Goal: Task Accomplishment & Management: Manage account settings

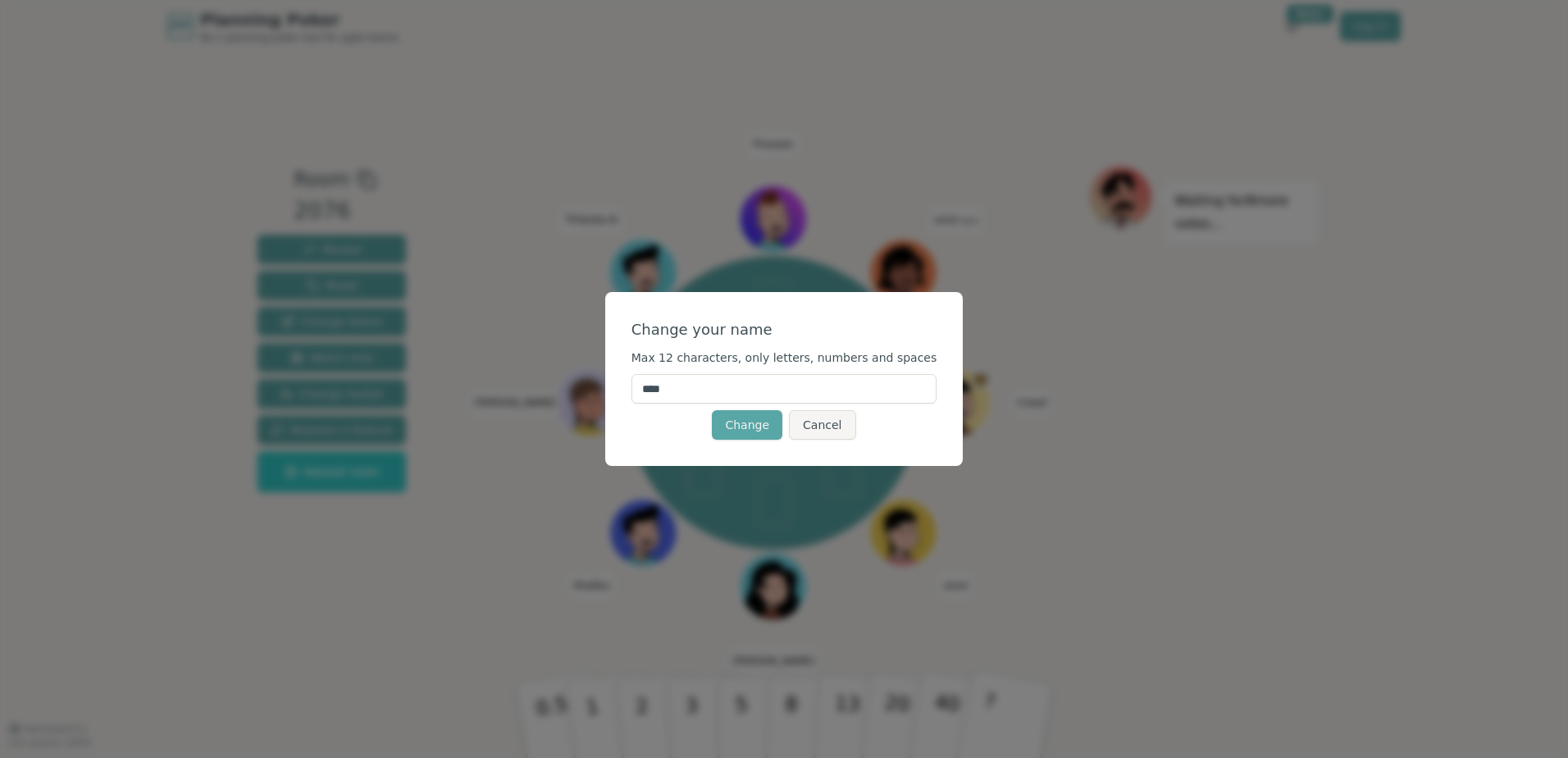
click at [722, 387] on input "****" at bounding box center [784, 389] width 306 height 30
drag, startPoint x: 722, startPoint y: 387, endPoint x: 621, endPoint y: 387, distance: 101.0
click at [621, 387] on div "Change your name Max 12 characters, only letters, numbers and spaces **** Chang…" at bounding box center [784, 379] width 1568 height 758
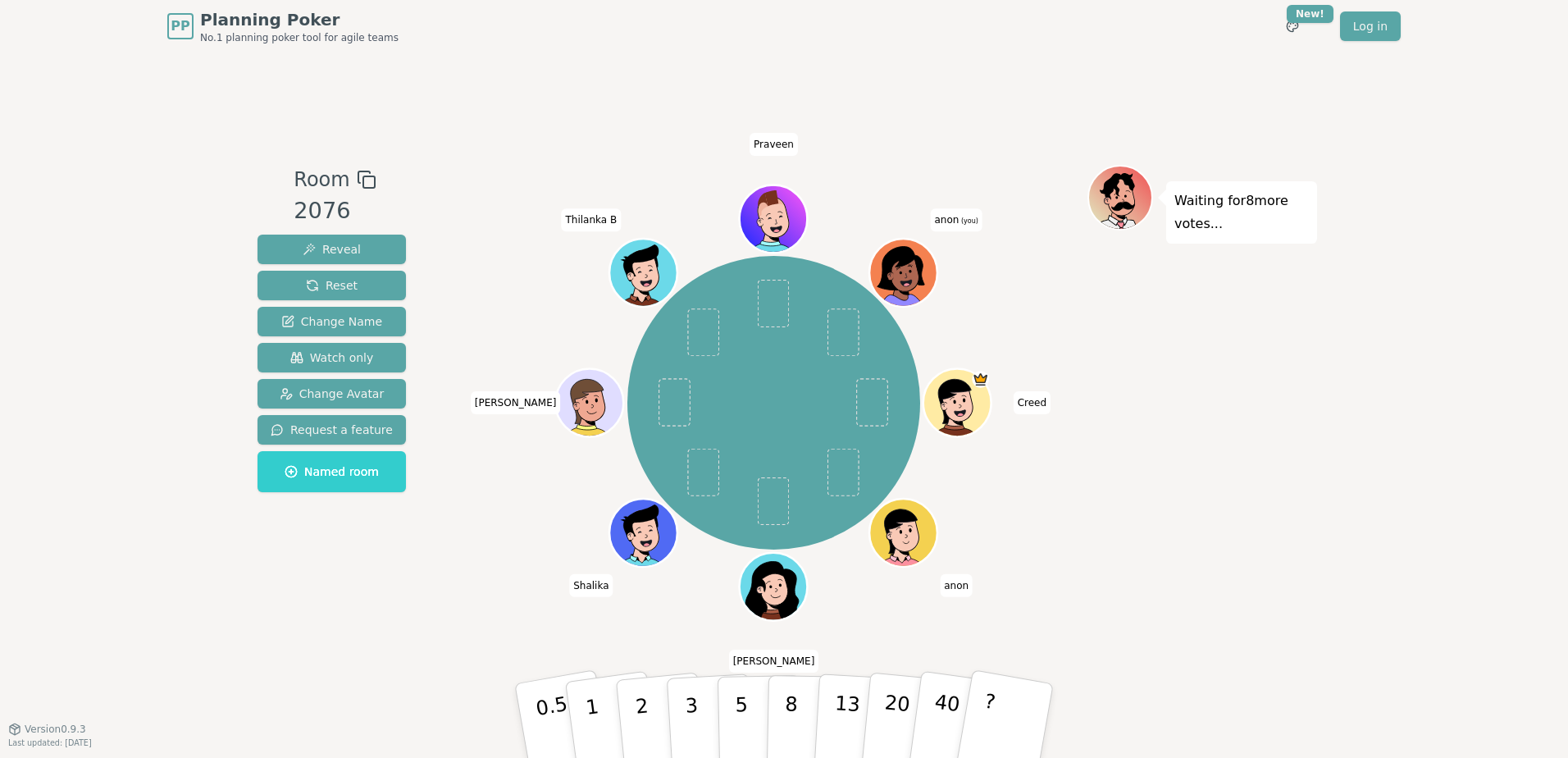
click at [969, 221] on span "(you)" at bounding box center [969, 220] width 20 height 7
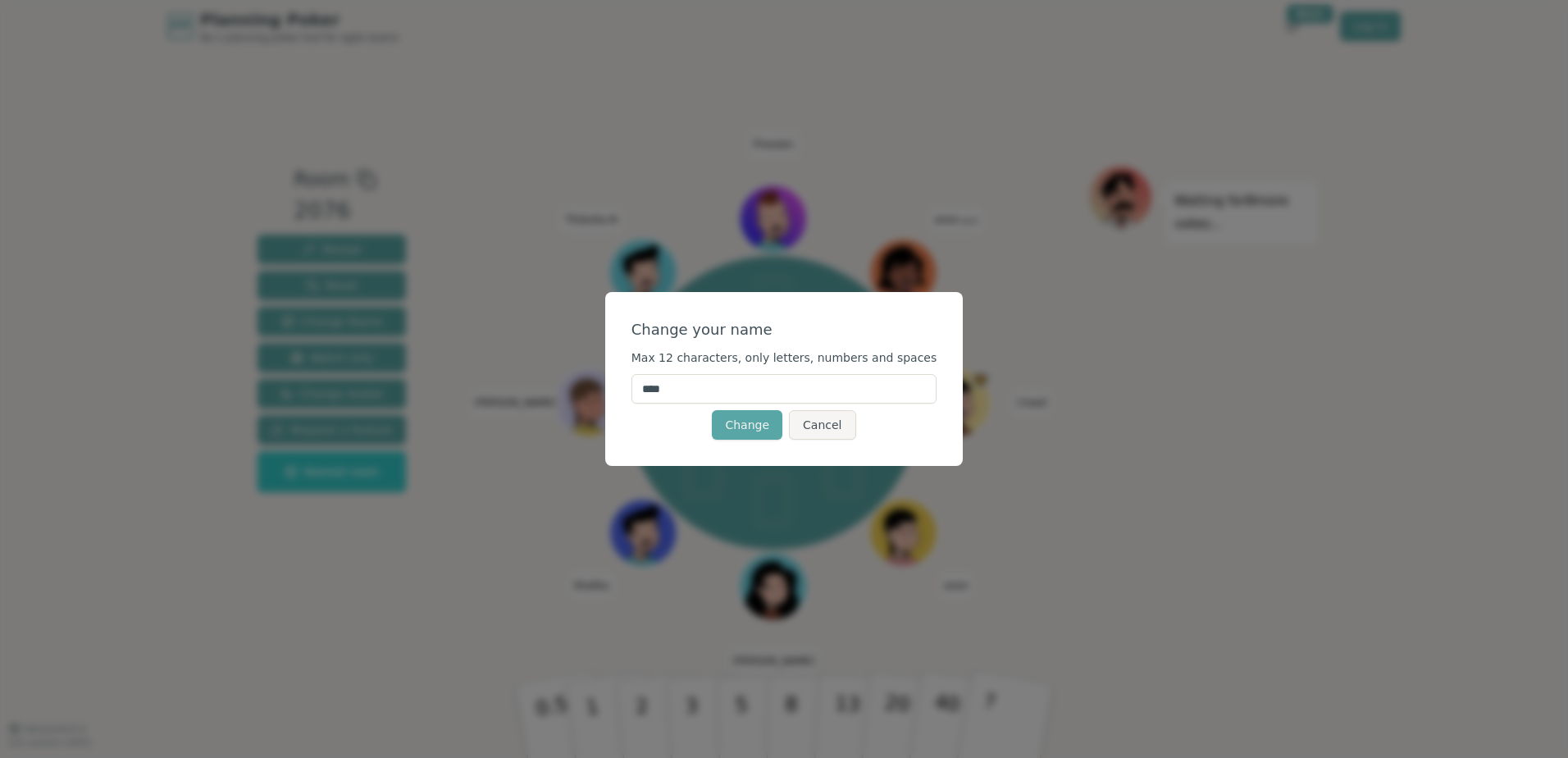
drag, startPoint x: 699, startPoint y: 386, endPoint x: 626, endPoint y: 388, distance: 73.0
click at [626, 388] on div "Change your name Max 12 characters, only letters, numbers and spaces **** Chang…" at bounding box center [784, 379] width 358 height 174
type input "*****"
click at [753, 430] on button "Change" at bounding box center [747, 425] width 71 height 30
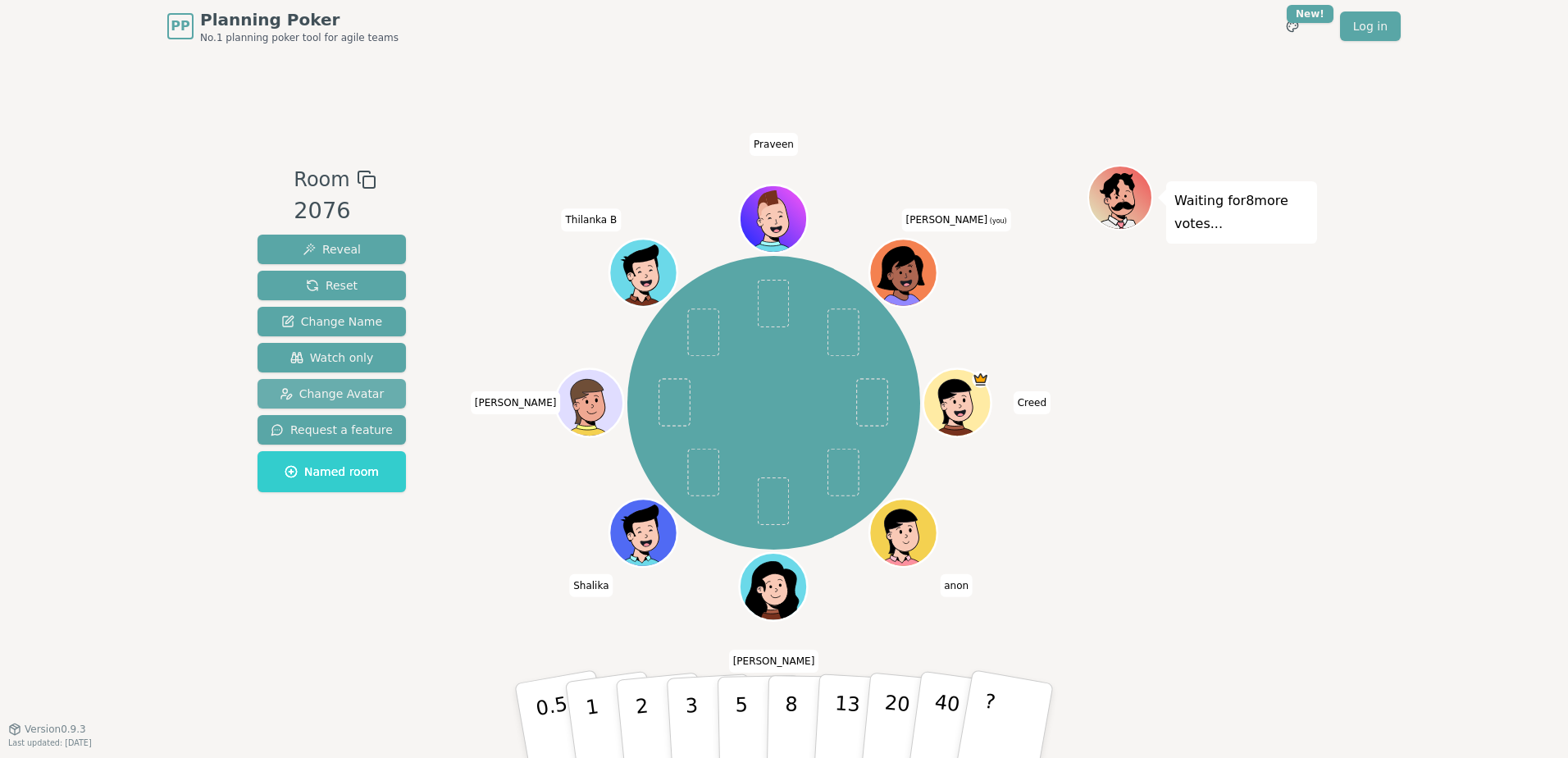
click at [335, 386] on span "Change Avatar" at bounding box center [331, 394] width 105 height 16
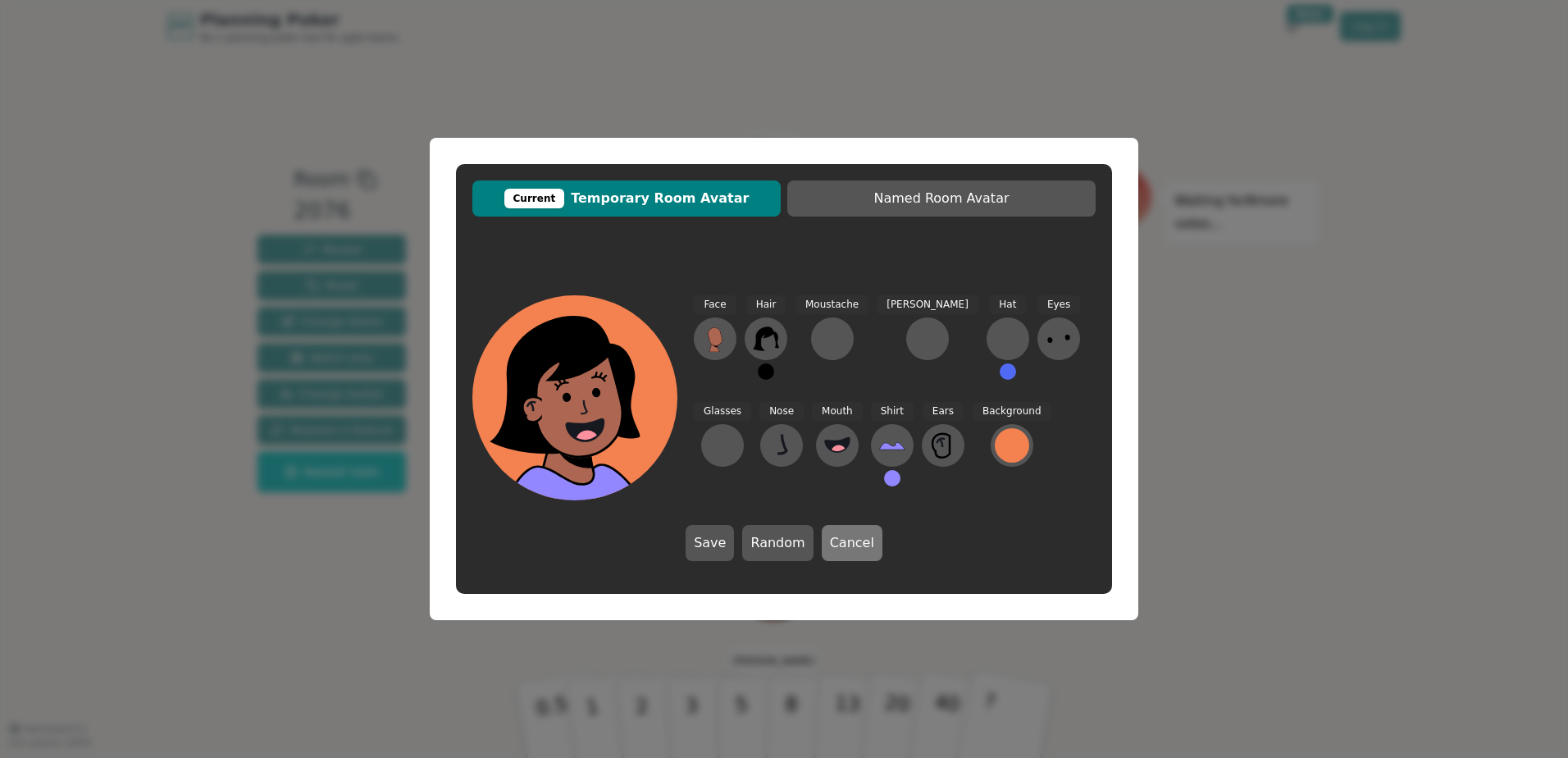
click at [861, 539] on button "Cancel" at bounding box center [851, 543] width 61 height 36
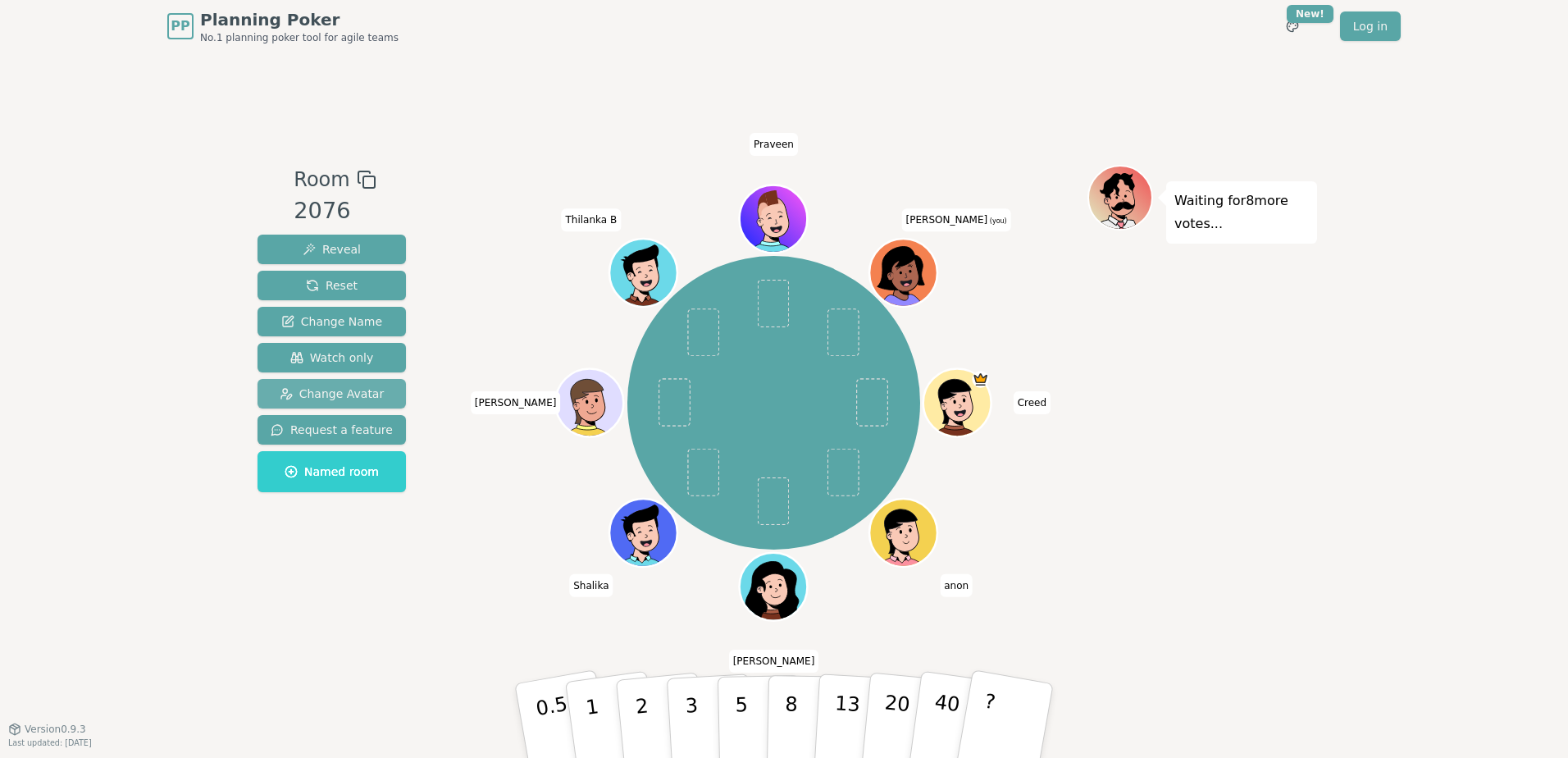
click at [330, 393] on span "Change Avatar" at bounding box center [331, 394] width 105 height 16
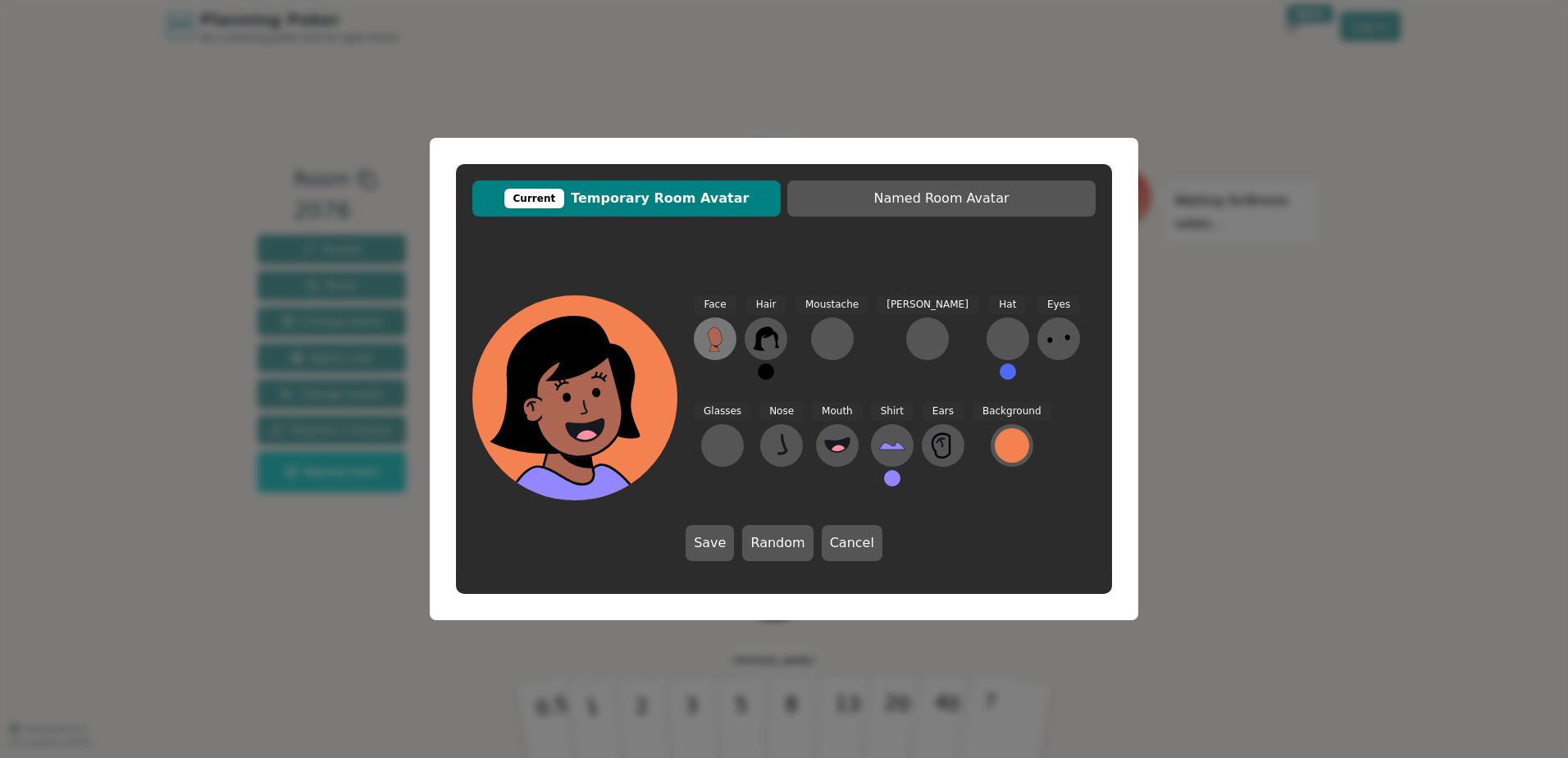
click at [715, 342] on icon at bounding box center [715, 336] width 14 height 18
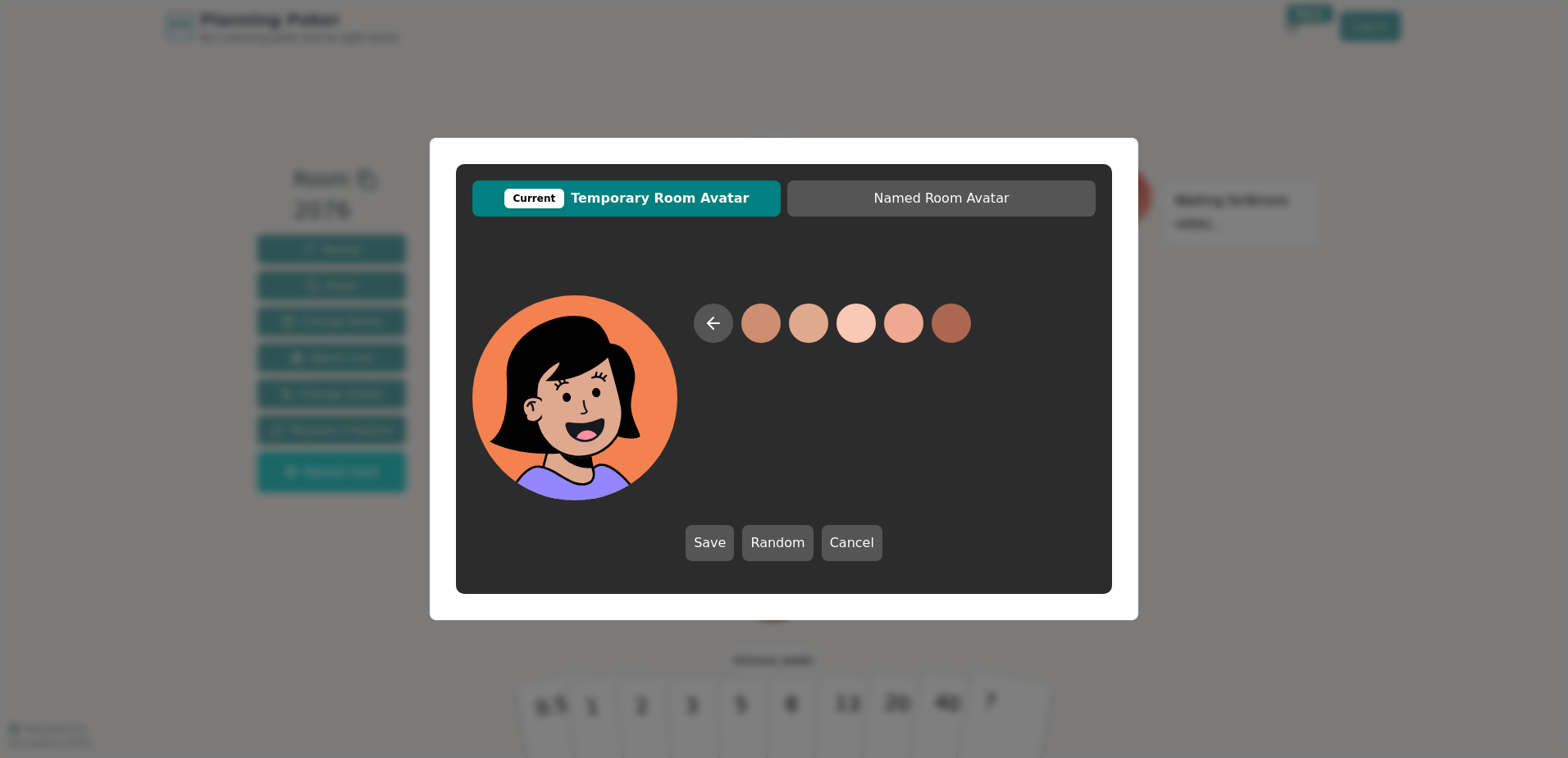
click at [801, 326] on button at bounding box center [807, 322] width 39 height 39
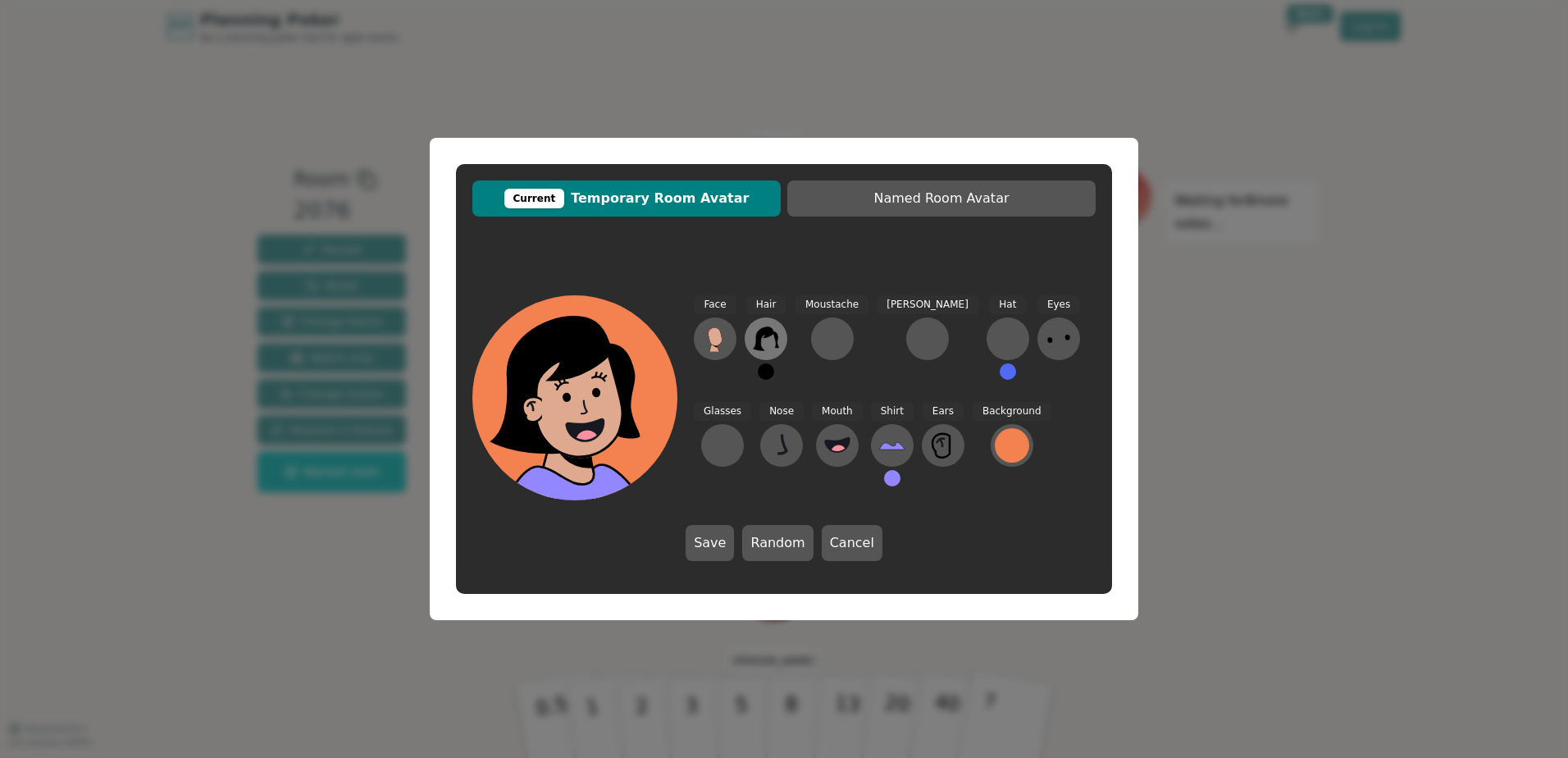
click at [755, 338] on icon at bounding box center [766, 339] width 26 height 26
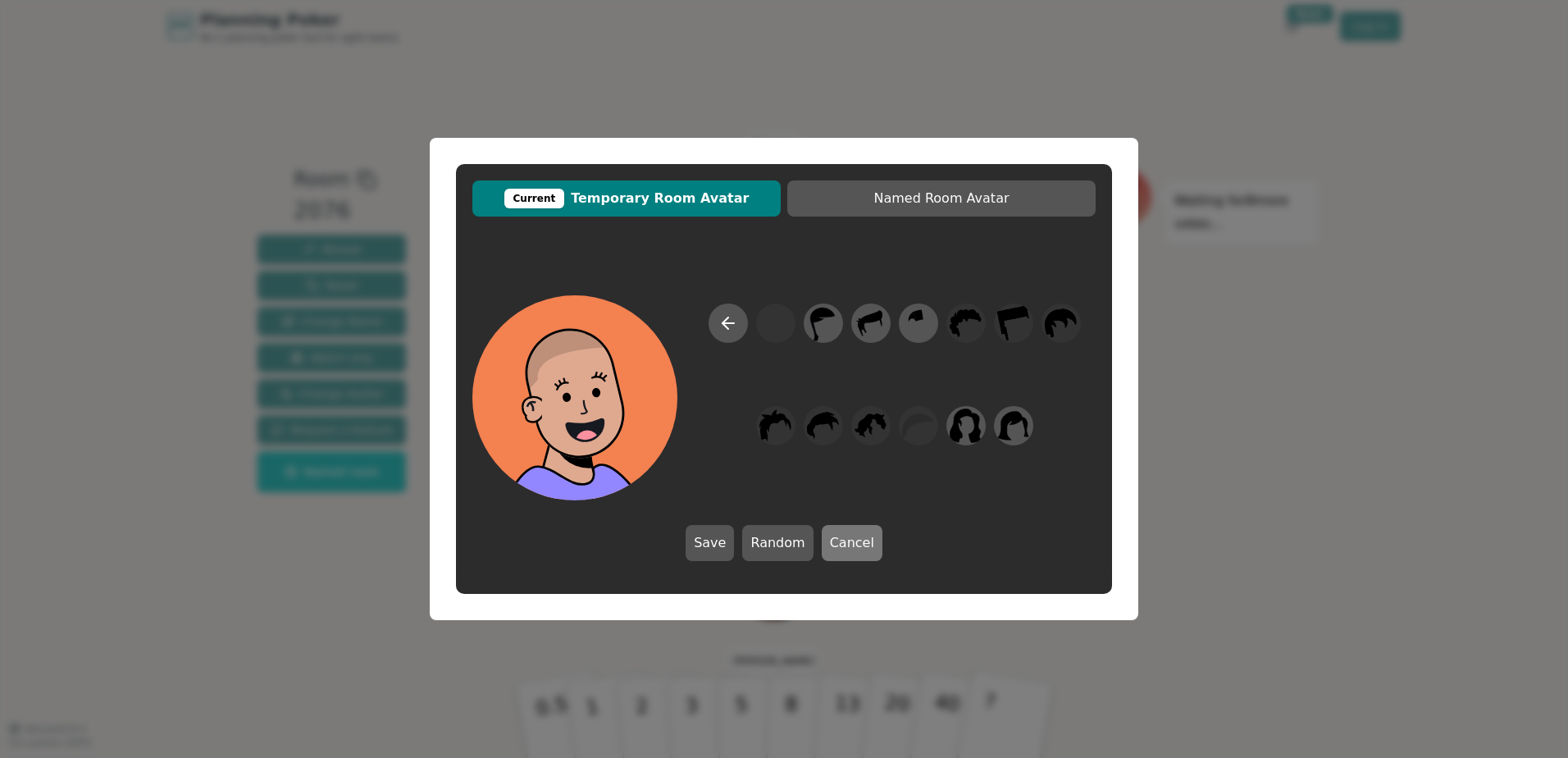
click at [836, 542] on button "Cancel" at bounding box center [851, 543] width 61 height 36
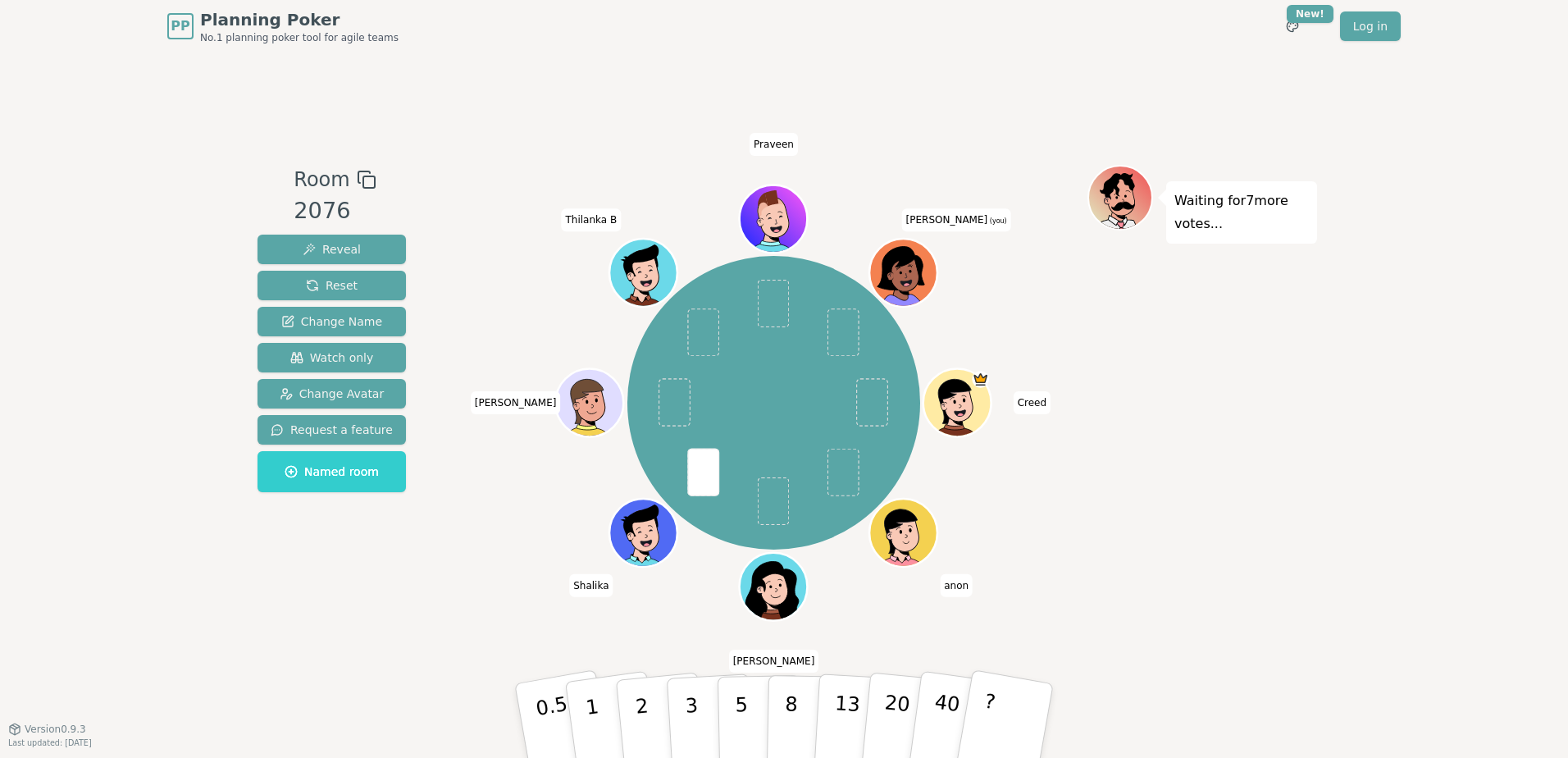
click at [1226, 353] on div "Waiting for 7 more votes..." at bounding box center [1202, 390] width 229 height 451
click at [701, 707] on button "3" at bounding box center [711, 721] width 90 height 128
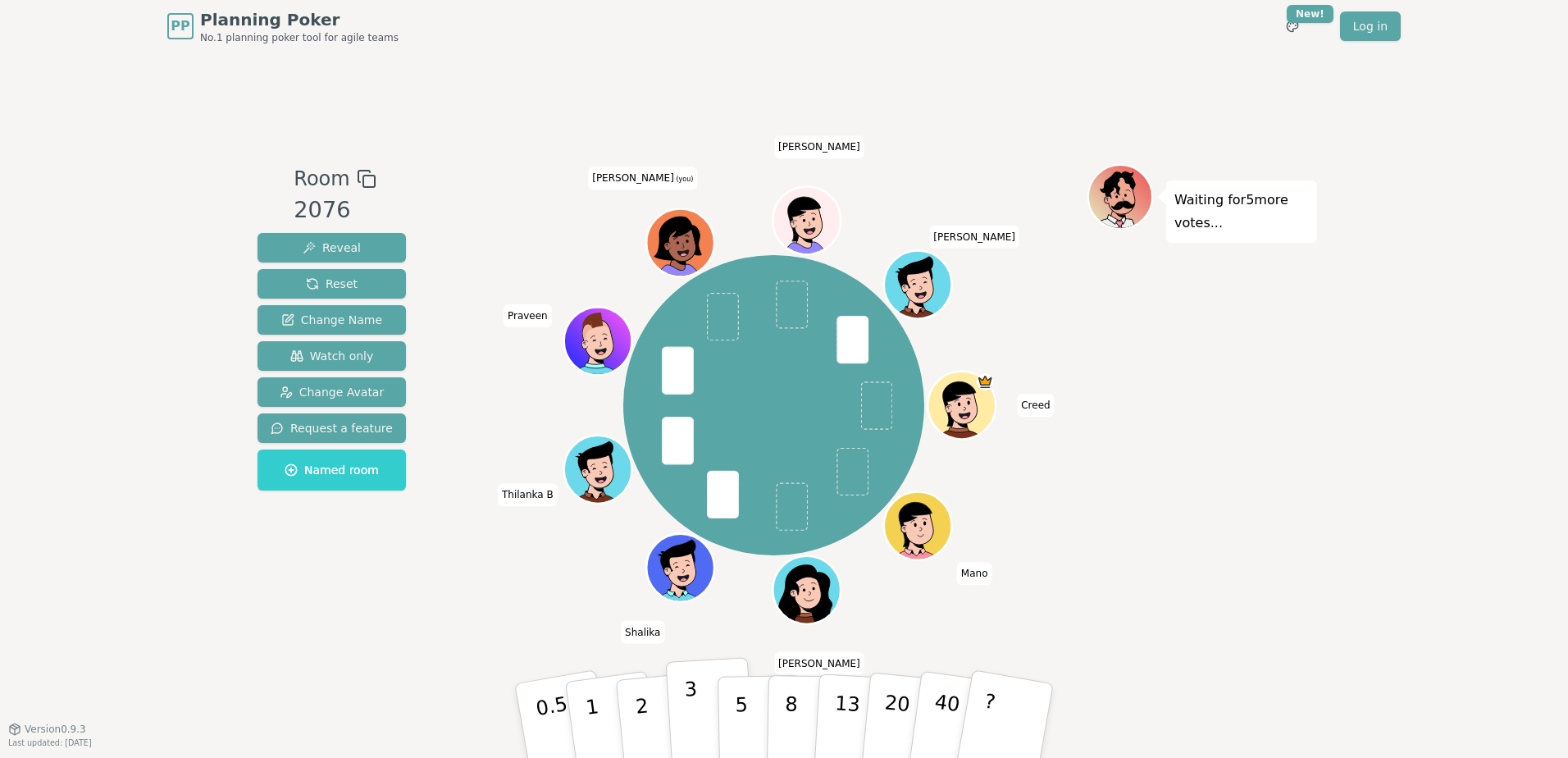
click at [702, 709] on button "3" at bounding box center [711, 721] width 90 height 128
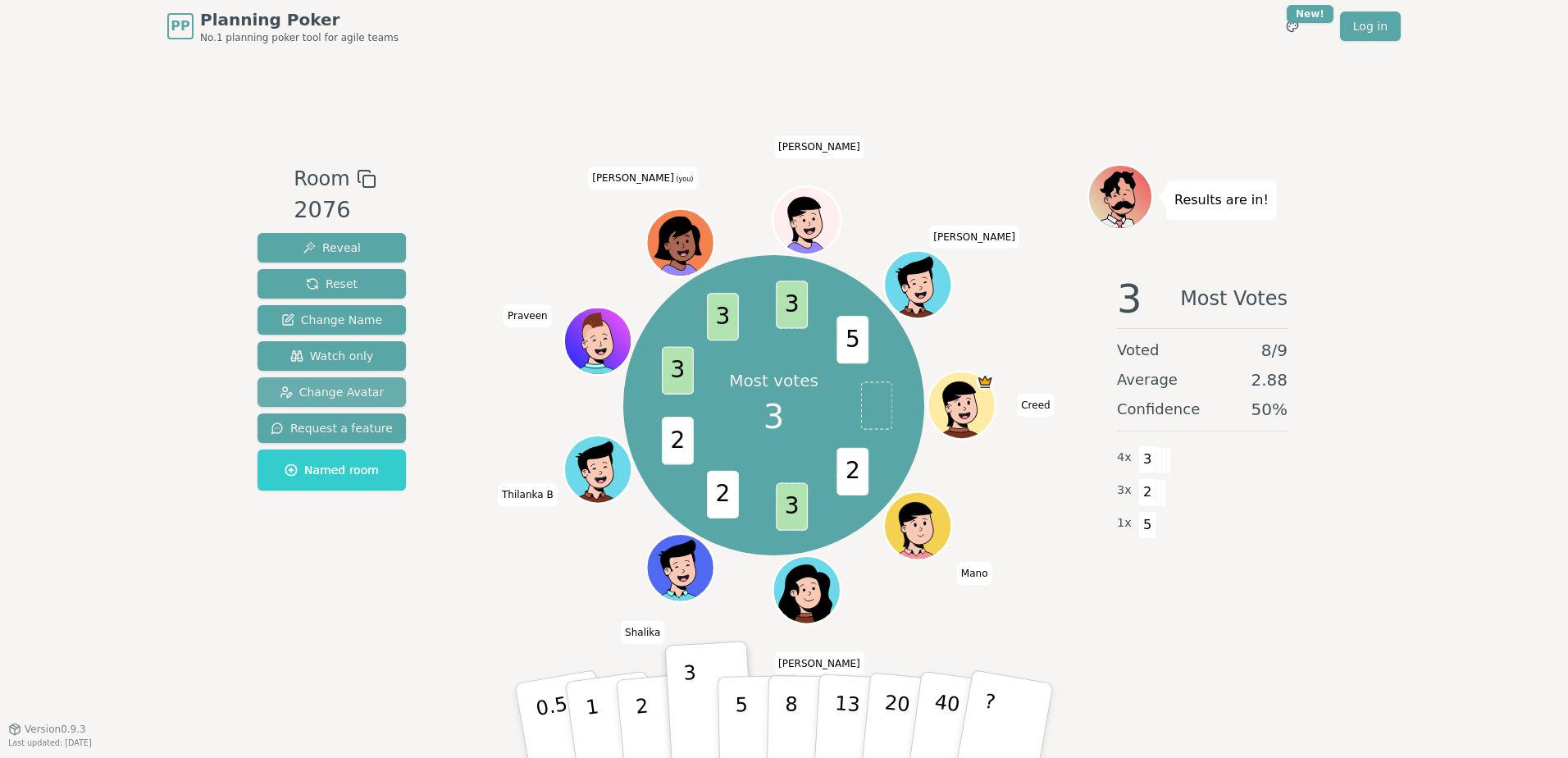
click at [324, 383] on button "Change Avatar" at bounding box center [331, 392] width 149 height 30
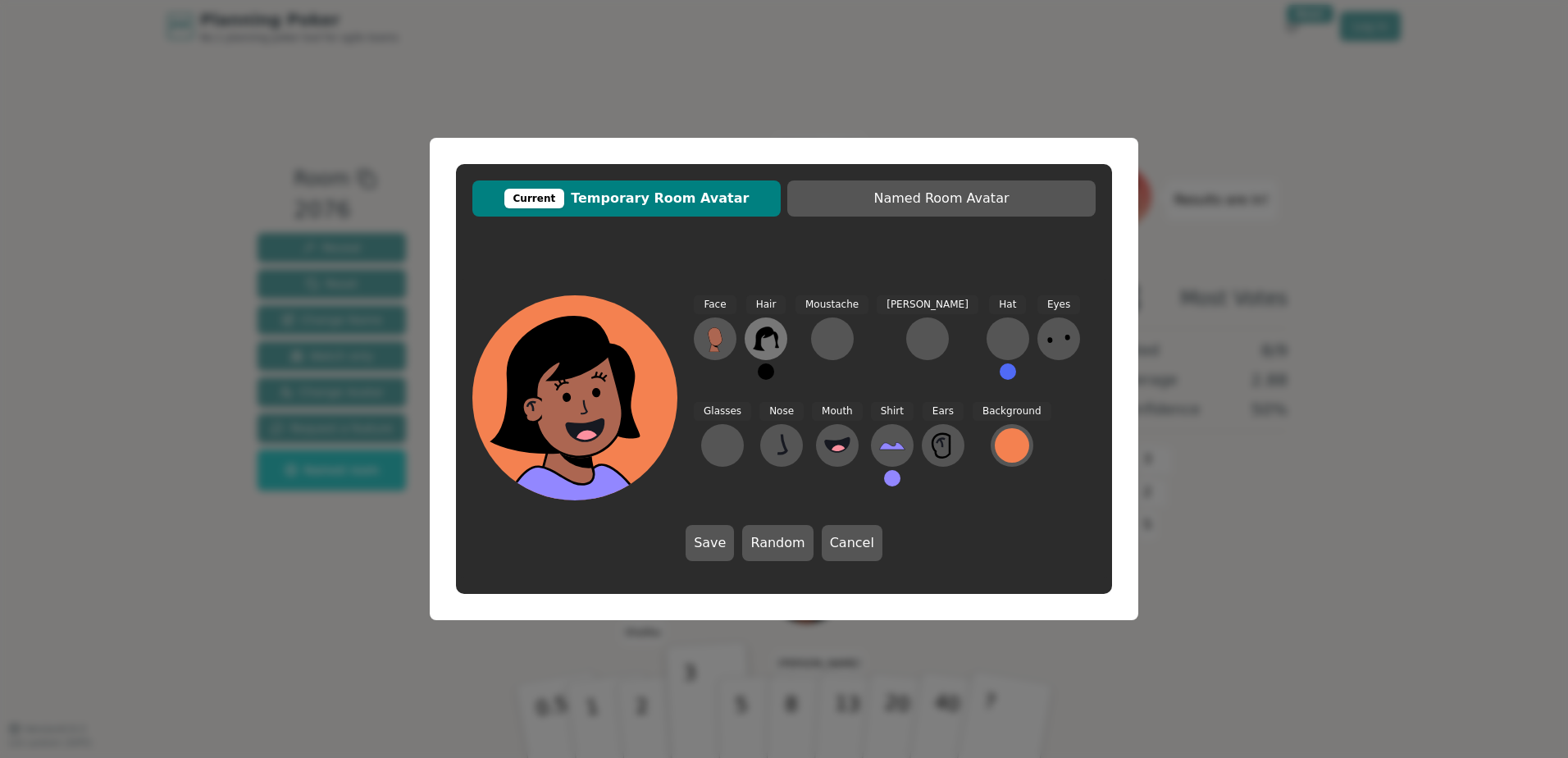
click at [754, 326] on button at bounding box center [766, 338] width 43 height 43
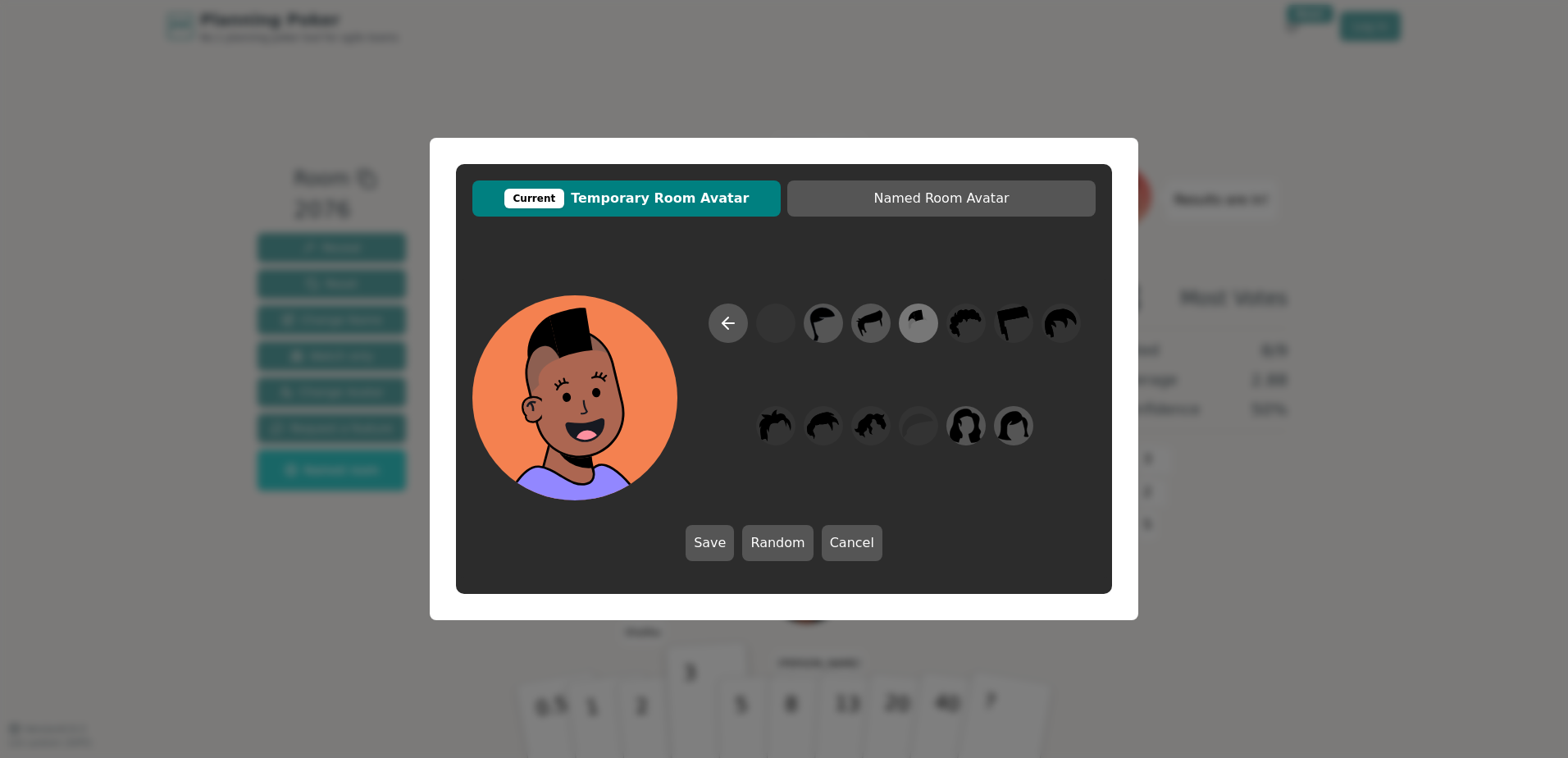
click at [917, 319] on icon at bounding box center [918, 315] width 10 height 12
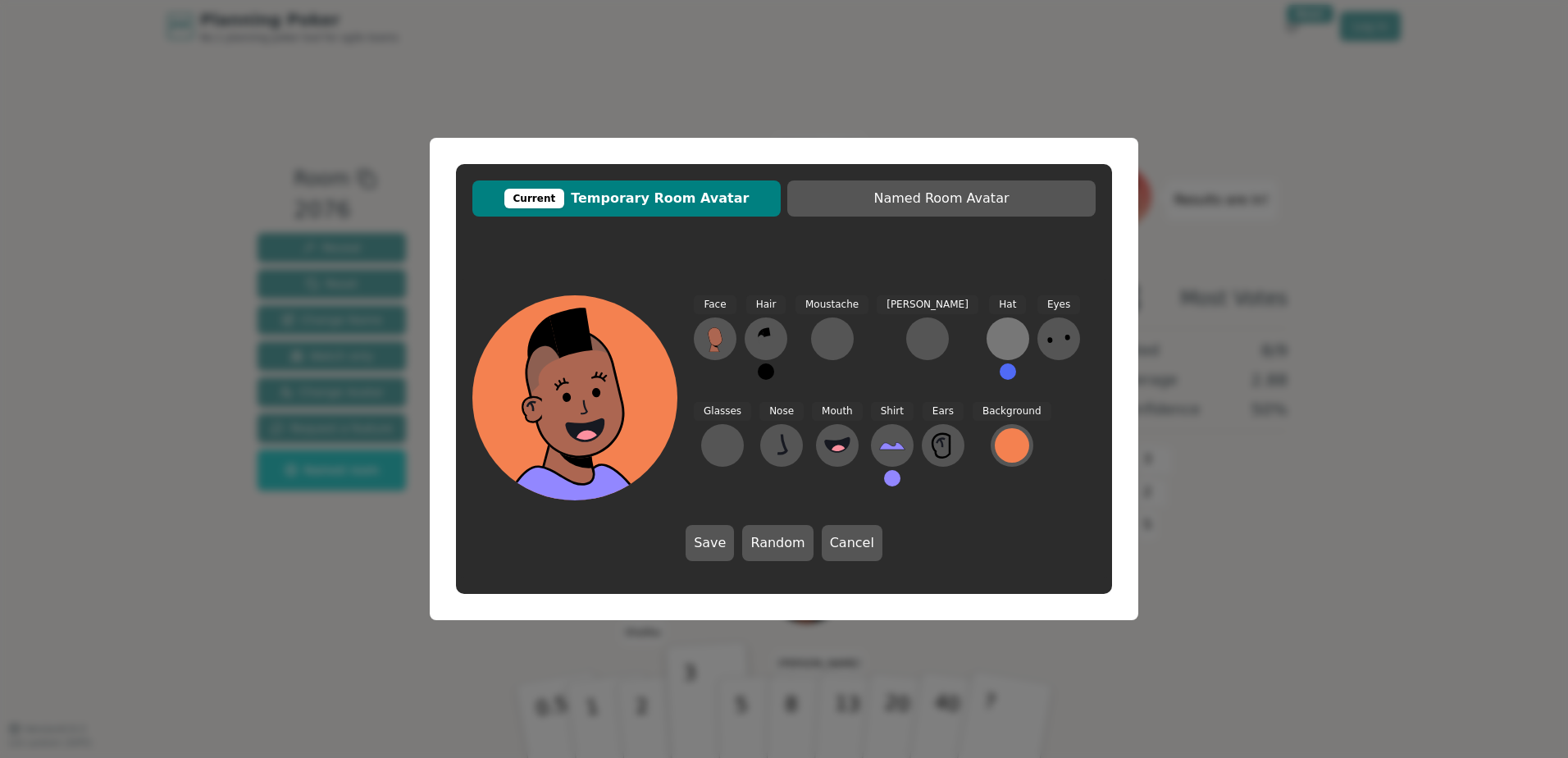
click at [995, 332] on div at bounding box center [1008, 339] width 26 height 26
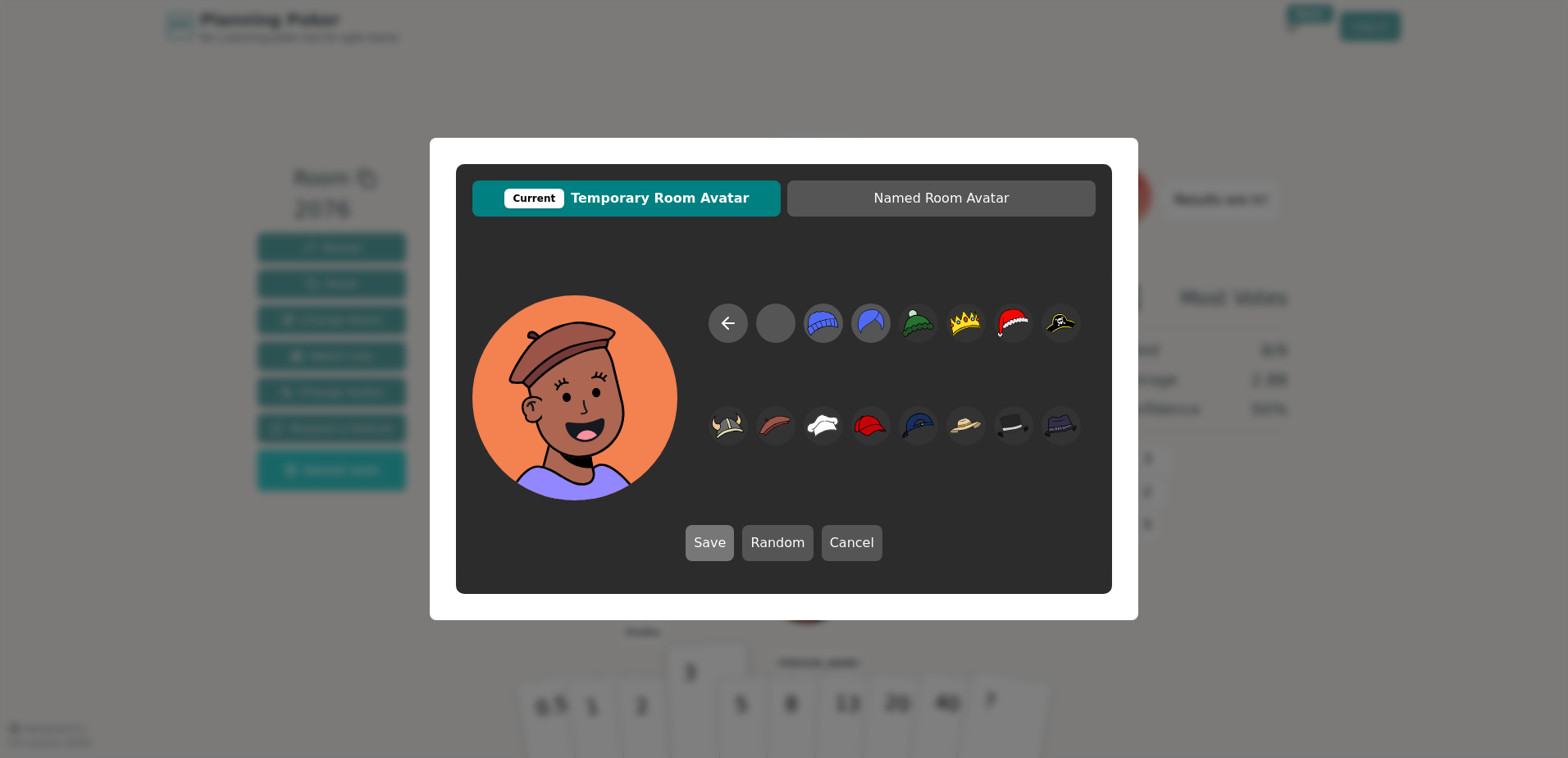
click at [726, 543] on button "Save" at bounding box center [710, 543] width 49 height 36
